Goal: Transaction & Acquisition: Purchase product/service

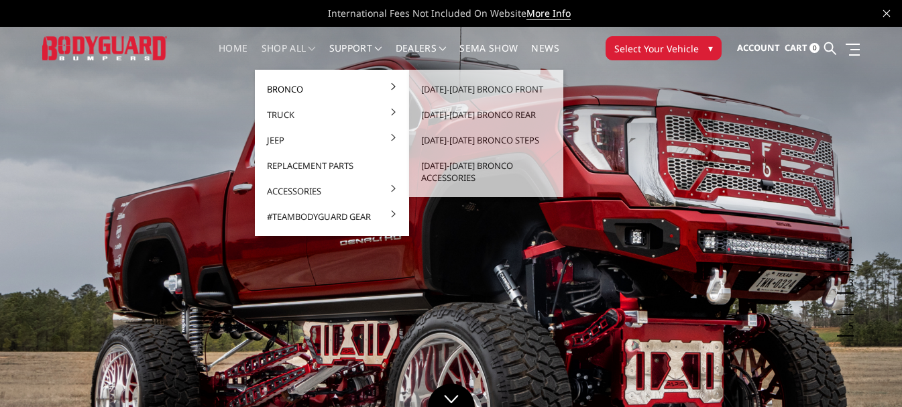
click at [280, 85] on link "Bronco" at bounding box center [332, 88] width 144 height 25
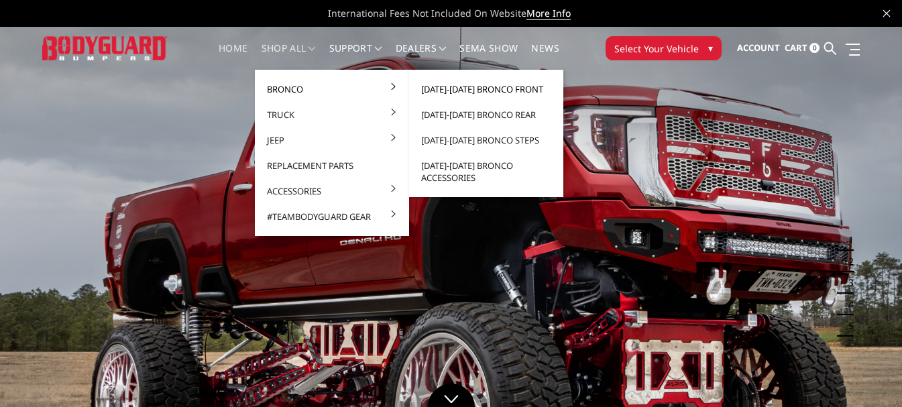
click at [489, 92] on link "[DATE]-[DATE] Bronco Front" at bounding box center [487, 88] width 144 height 25
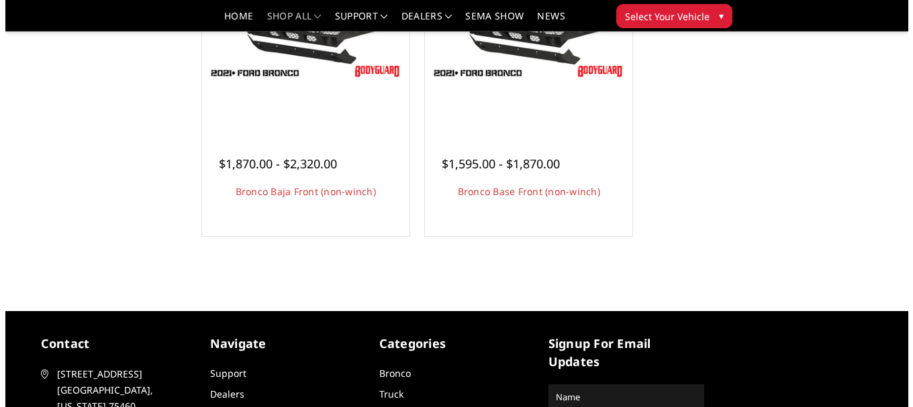
scroll to position [403, 0]
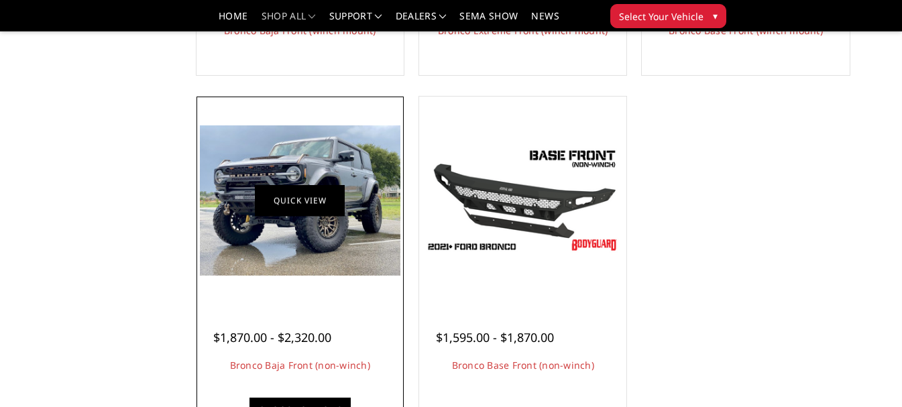
click at [295, 197] on link "Quick view" at bounding box center [300, 201] width 90 height 32
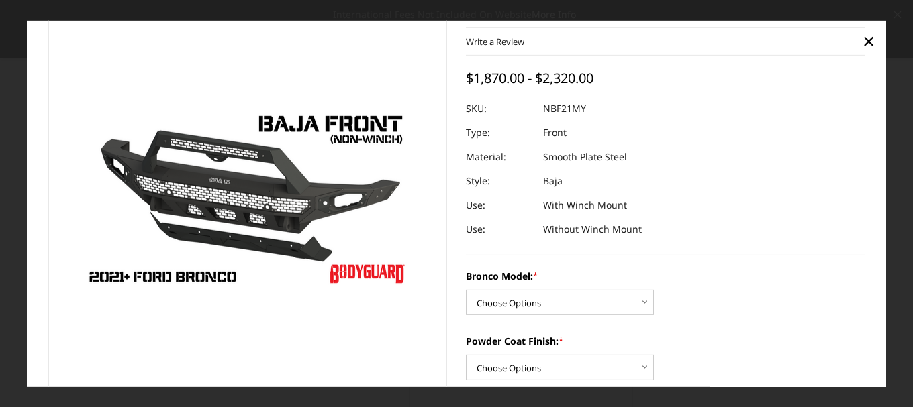
scroll to position [67, 0]
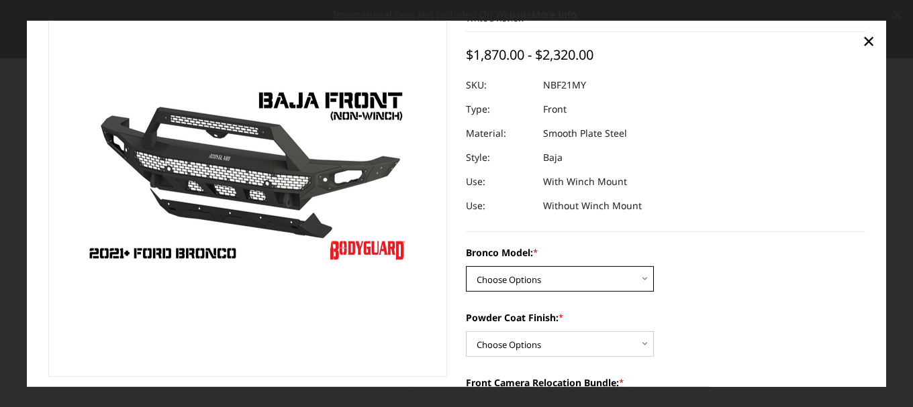
click at [506, 274] on select "Choose Options Base/Badlands/Wildtrak/etc. Raptor" at bounding box center [560, 278] width 188 height 25
select select "4032"
click at [466, 266] on select "Choose Options Base/Badlands/Wildtrak/etc. Raptor" at bounding box center [560, 278] width 188 height 25
click at [506, 342] on select "Choose Options Bare Metal Textured Black Powder Coat" at bounding box center [560, 343] width 188 height 25
select select "4035"
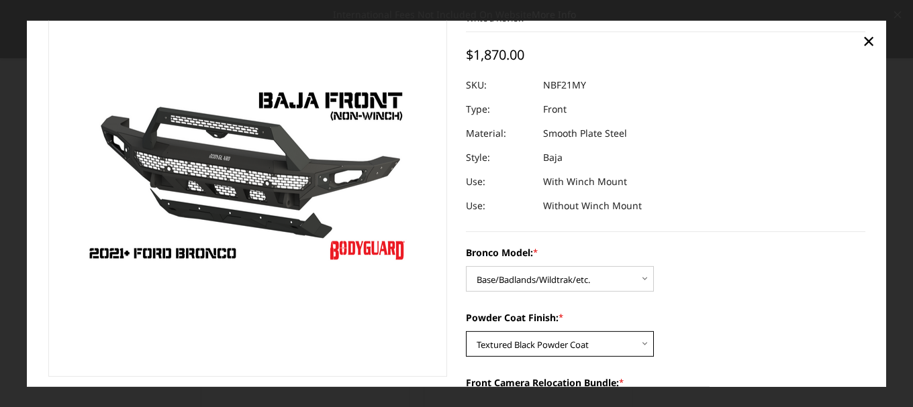
click at [466, 331] on select "Choose Options Bare Metal Textured Black Powder Coat" at bounding box center [560, 343] width 188 height 25
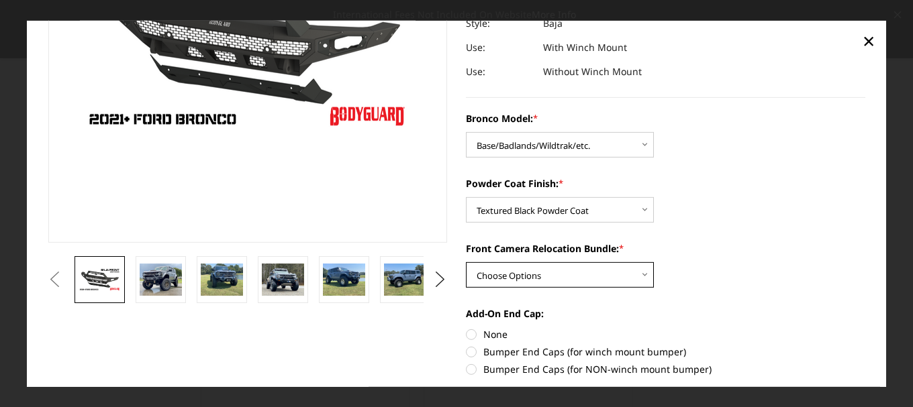
click at [516, 274] on select "Choose Options With Front Camera Relocation (Harness and Pod) Without Front Cam…" at bounding box center [560, 274] width 188 height 25
select select "4036"
click at [466, 262] on select "Choose Options With Front Camera Relocation (Harness and Pod) Without Front Cam…" at bounding box center [560, 274] width 188 height 25
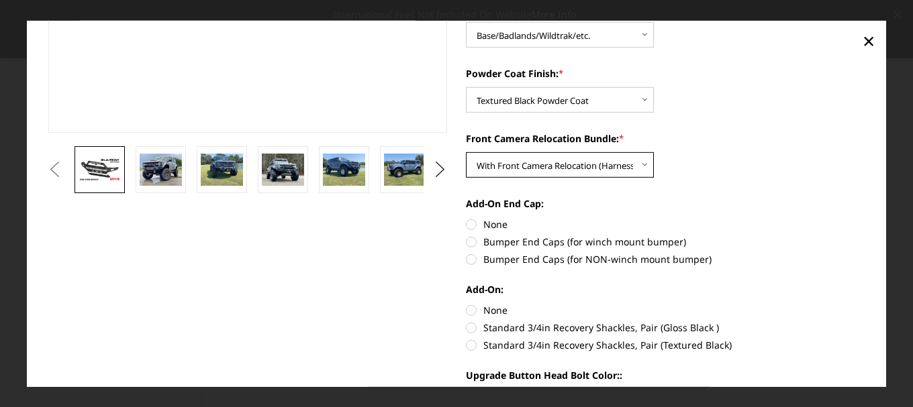
scroll to position [335, 0]
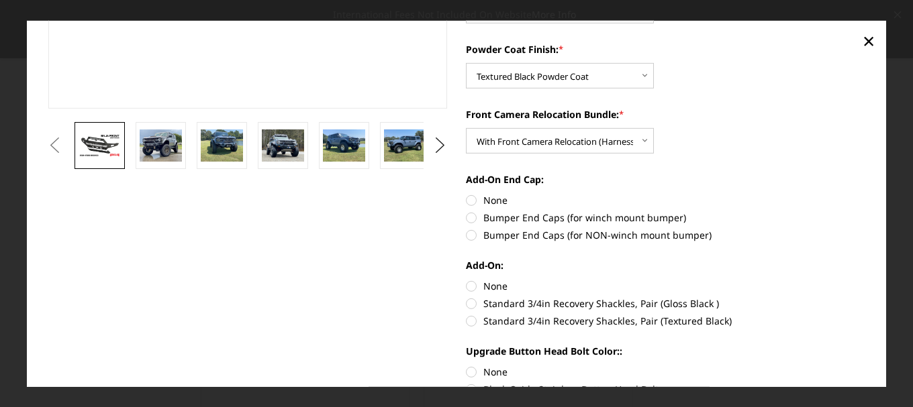
click at [466, 217] on label "Bumper End Caps (for winch mount bumper)" at bounding box center [665, 218] width 399 height 14
click at [865, 194] on input "Bumper End Caps (for winch mount bumper)" at bounding box center [865, 193] width 1 height 1
radio input "true"
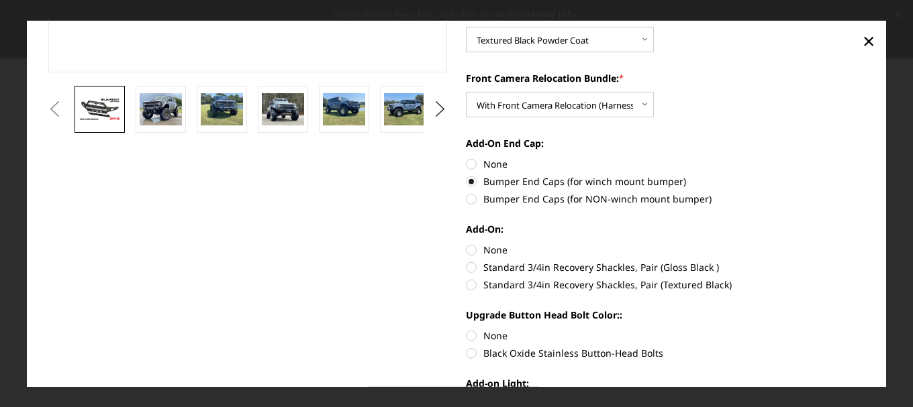
scroll to position [403, 0]
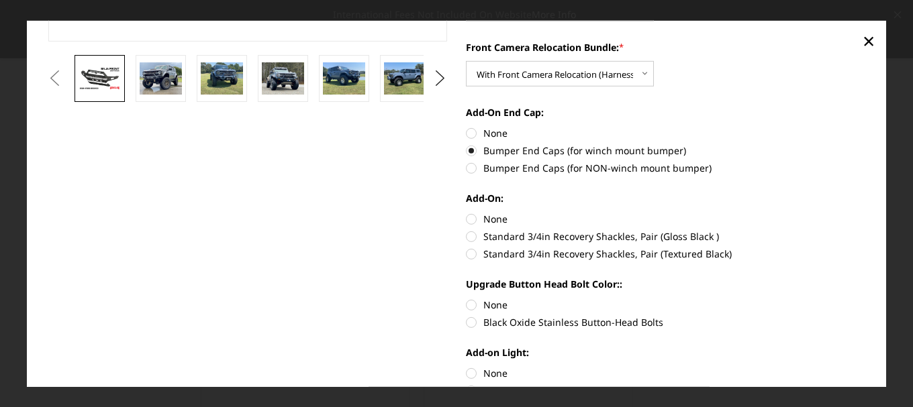
click at [467, 238] on label "Standard 3/4in Recovery Shackles, Pair (Gloss Black )" at bounding box center [665, 236] width 399 height 14
click at [865, 213] on input "Standard 3/4in Recovery Shackles, Pair (Gloss Black )" at bounding box center [865, 212] width 1 height 1
radio input "true"
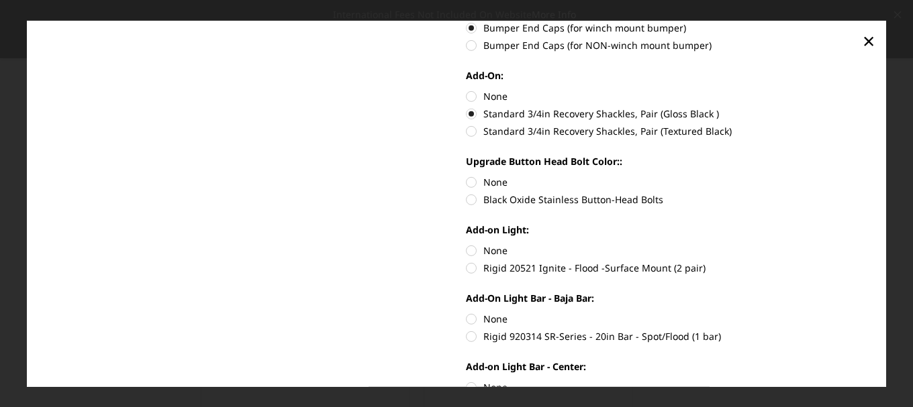
scroll to position [537, 0]
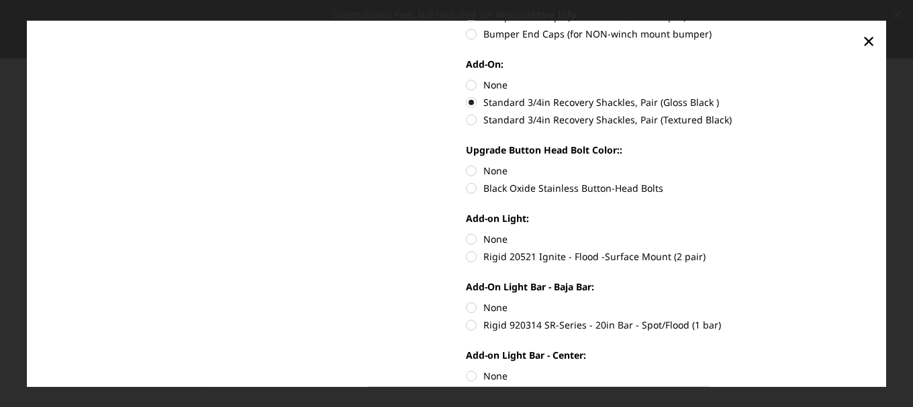
click at [468, 191] on label "Black Oxide Stainless Button-Head Bolts" at bounding box center [665, 188] width 399 height 14
click at [865, 164] on input "Black Oxide Stainless Button-Head Bolts" at bounding box center [865, 164] width 1 height 1
radio input "true"
click at [467, 258] on label "Rigid 20521 Ignite - Flood -Surface Mount (2 pair)" at bounding box center [665, 257] width 399 height 14
click at [865, 233] on input "Rigid 20521 Ignite - Flood -Surface Mount (2 pair)" at bounding box center [865, 232] width 1 height 1
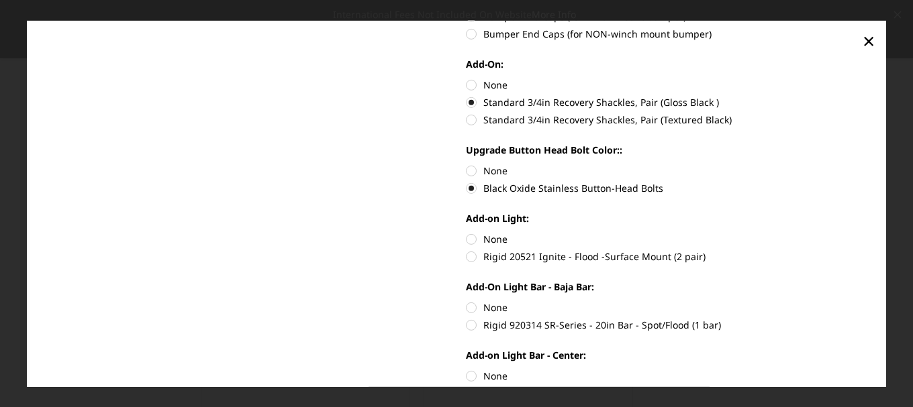
radio input "true"
click at [470, 327] on label "Rigid 920314 SR-Series - 20in Bar - Spot/Flood (1 bar)" at bounding box center [665, 325] width 399 height 14
click at [865, 301] on input "Rigid 920314 SR-Series - 20in Bar - Spot/Flood (1 bar)" at bounding box center [865, 301] width 1 height 1
radio input "true"
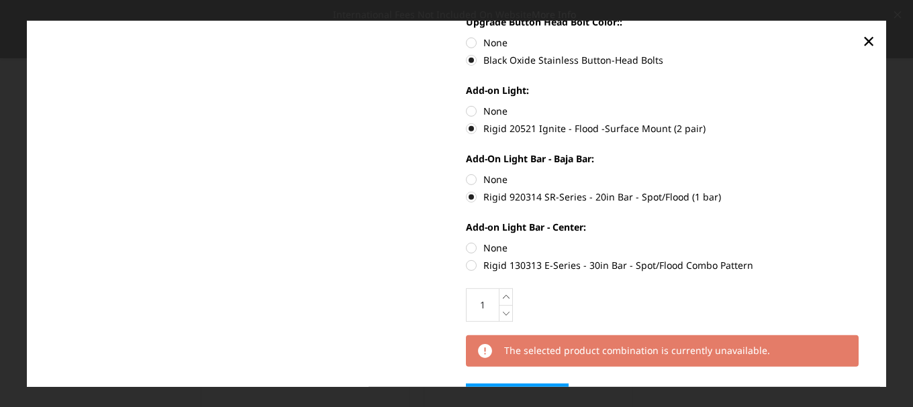
scroll to position [738, 0]
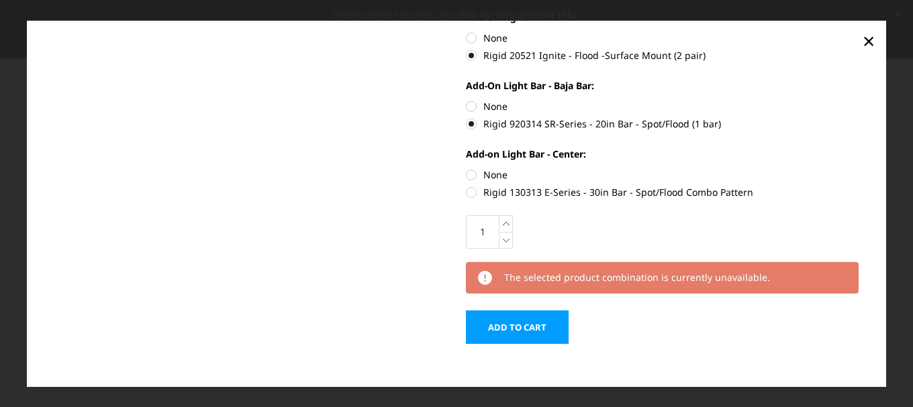
click at [467, 191] on label "Rigid 130313 E-Series - 30in Bar - Spot/Flood Combo Pattern" at bounding box center [665, 192] width 399 height 14
click at [865, 168] on input "Rigid 130313 E-Series - 30in Bar - Spot/Flood Combo Pattern" at bounding box center [865, 168] width 1 height 1
radio input "true"
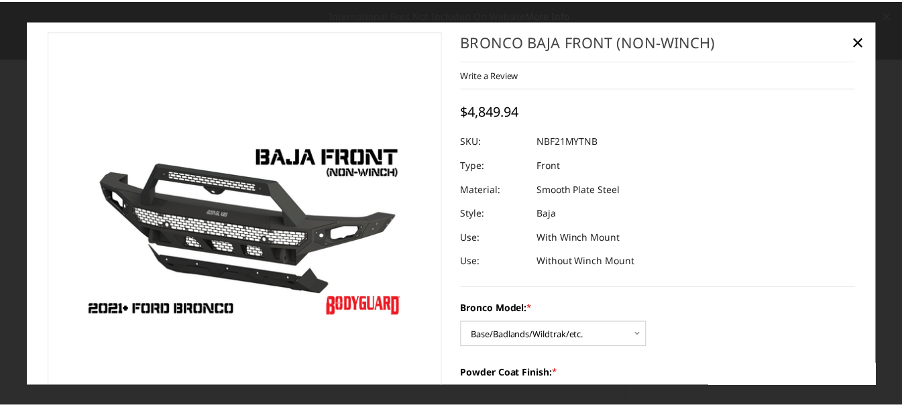
scroll to position [0, 0]
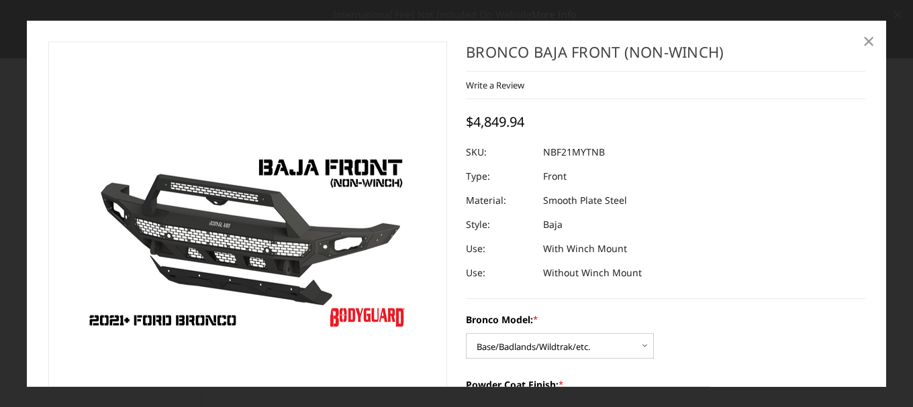
click at [864, 42] on span "×" at bounding box center [868, 40] width 12 height 29
